Goal: Find specific page/section: Find specific page/section

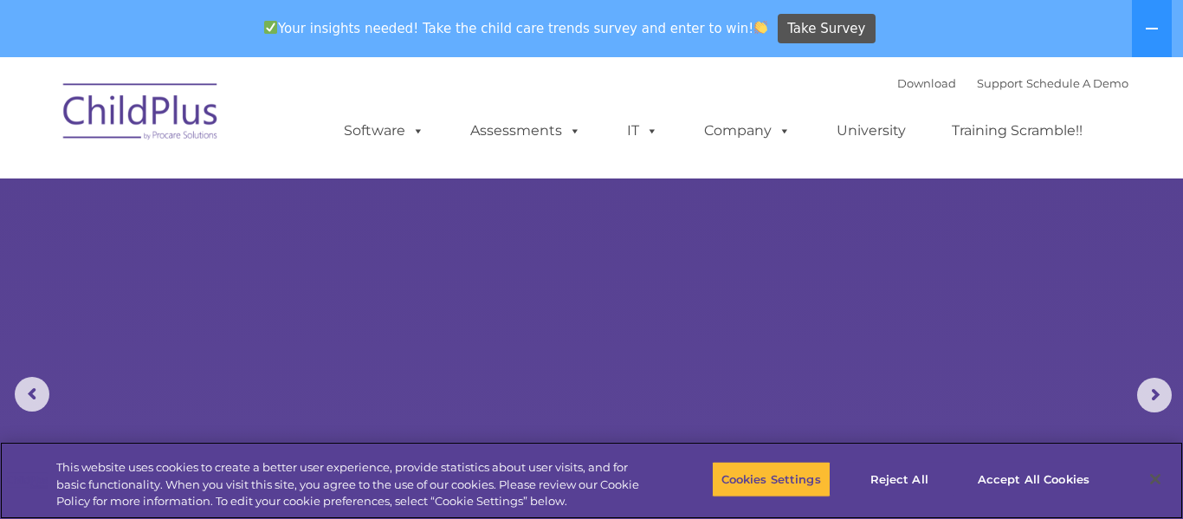
select select "MEDIUM"
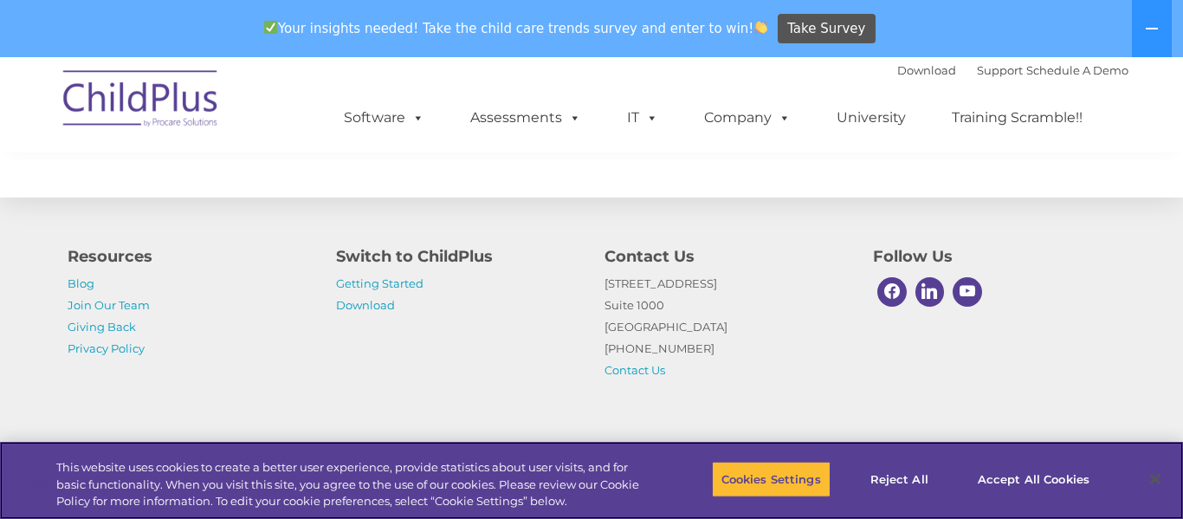
scroll to position [2131, 0]
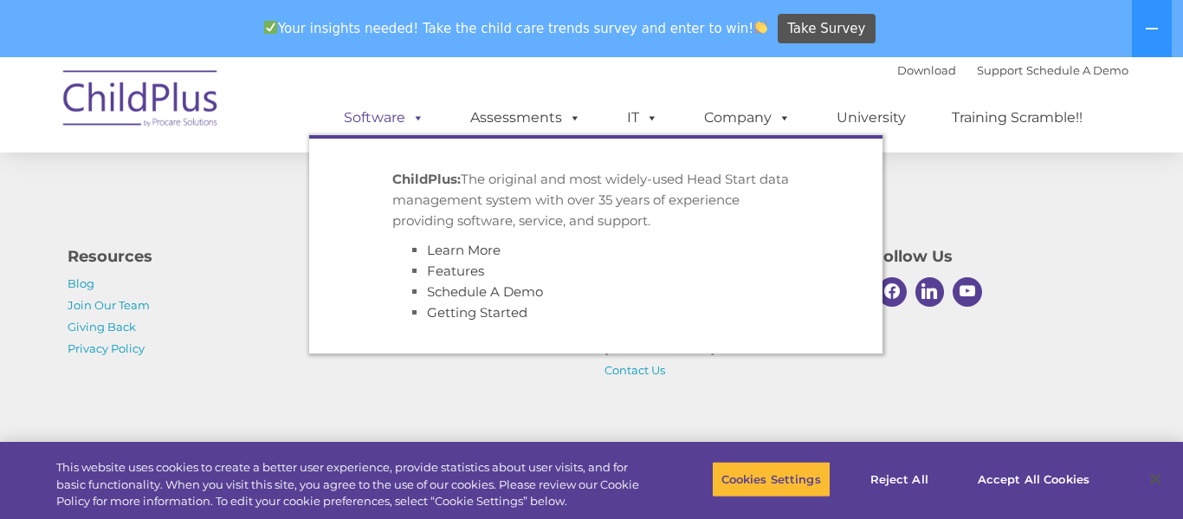
click at [412, 120] on span at bounding box center [414, 117] width 19 height 16
click at [385, 119] on link "Software" at bounding box center [383, 117] width 115 height 35
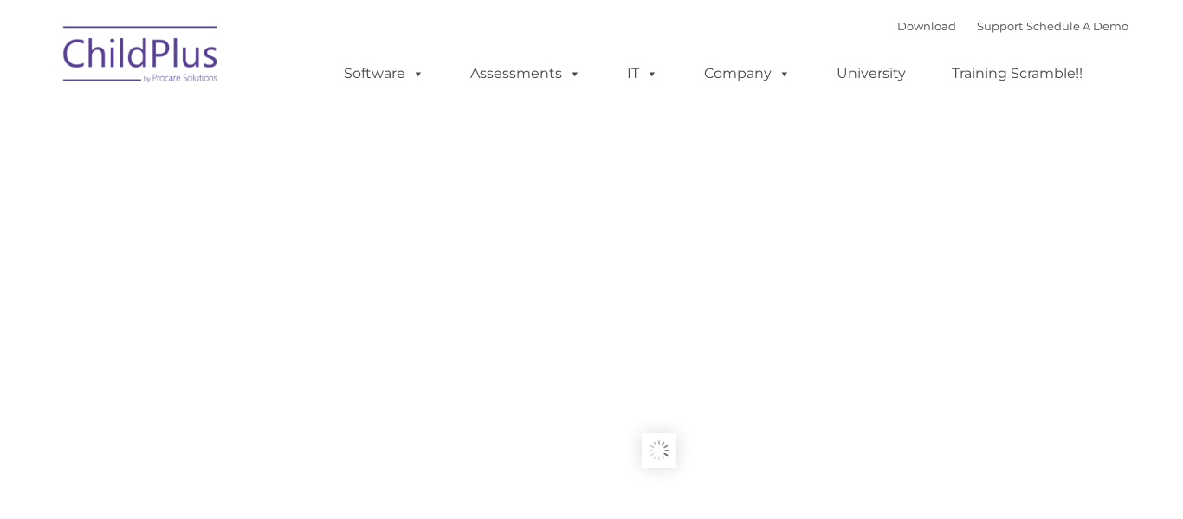
type input ""
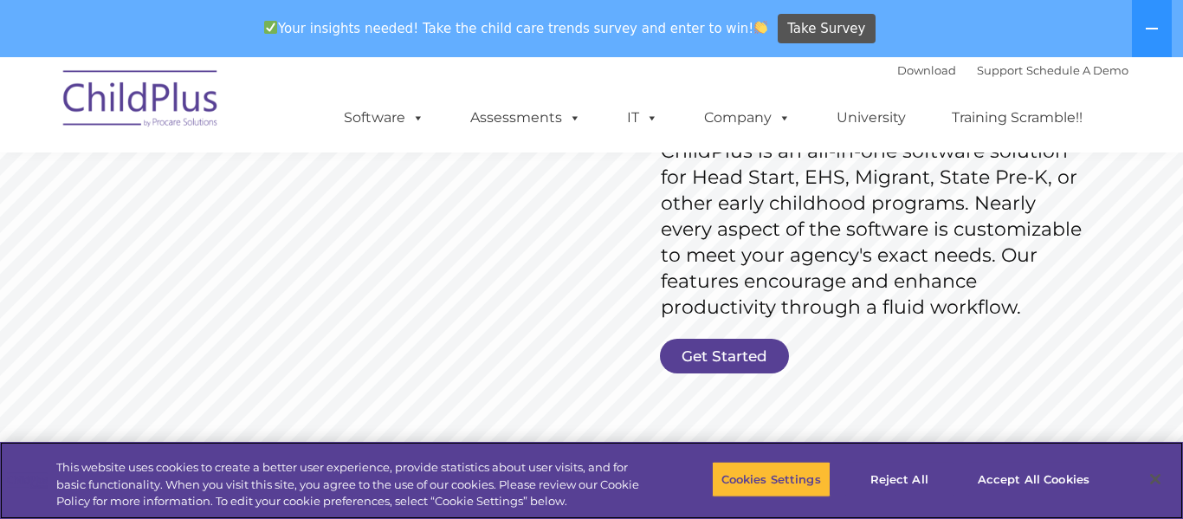
scroll to position [304, 0]
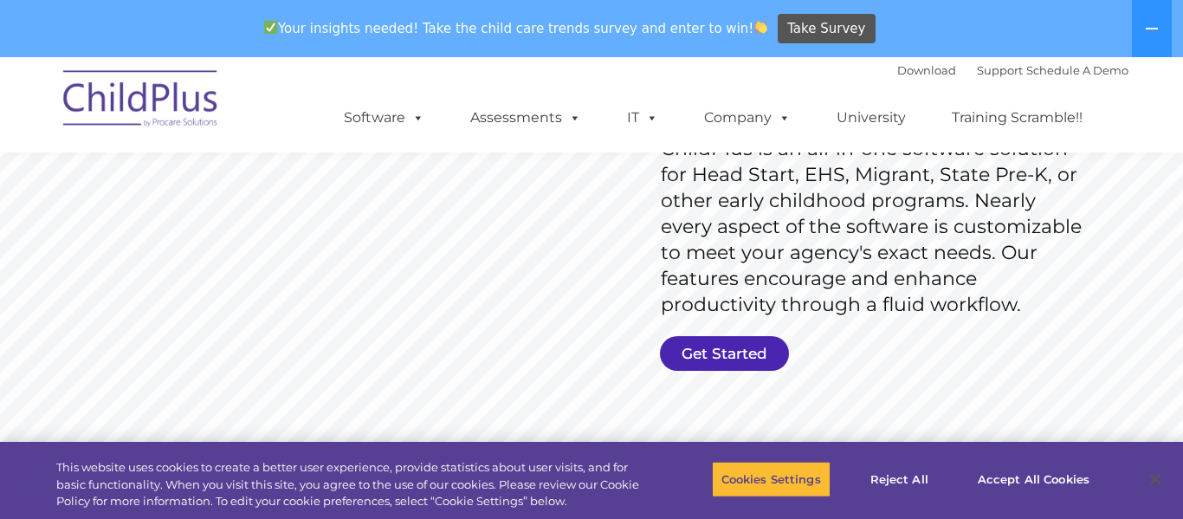
click at [690, 357] on link "Get Started" at bounding box center [724, 353] width 129 height 35
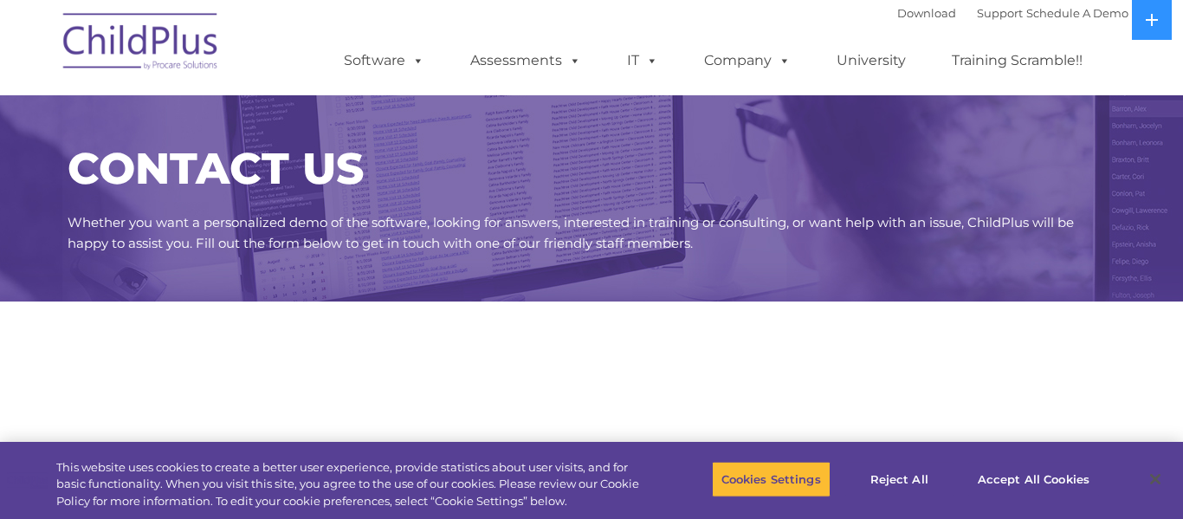
select select "MEDIUM"
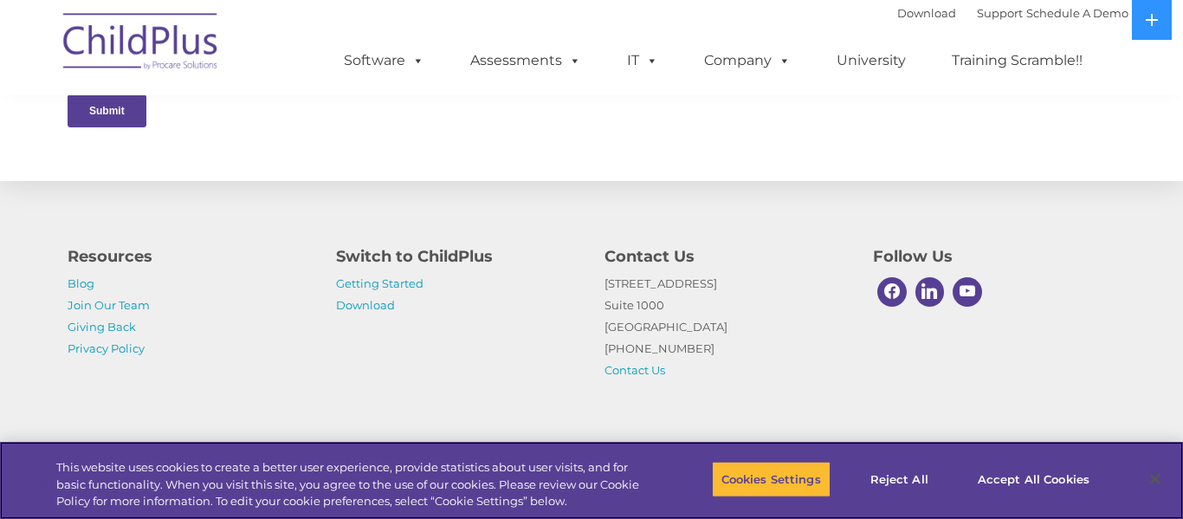
scroll to position [974, 0]
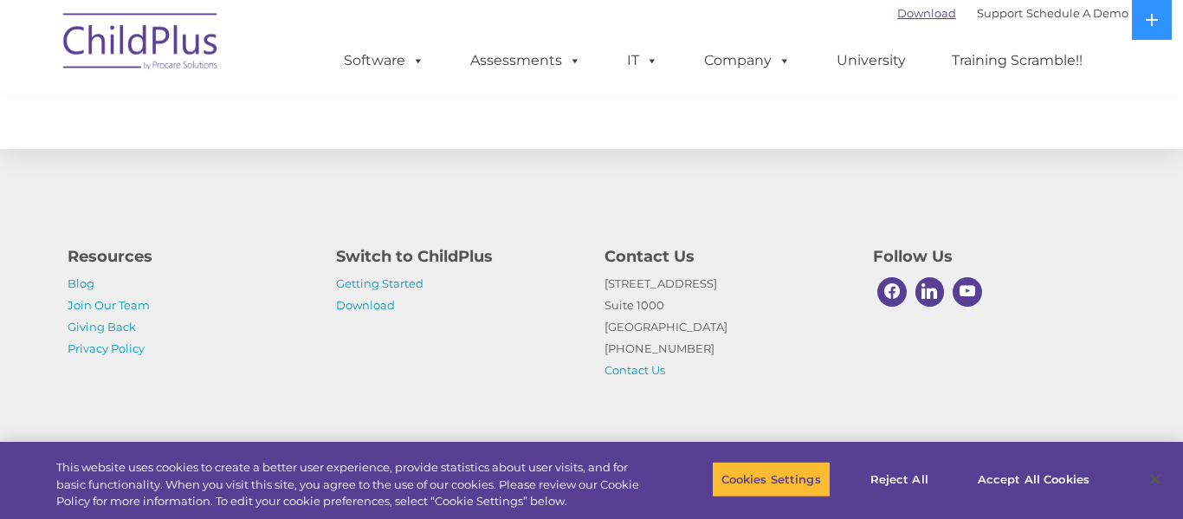
click at [911, 7] on link "Download" at bounding box center [926, 13] width 59 height 14
